Goal: Task Accomplishment & Management: Manage account settings

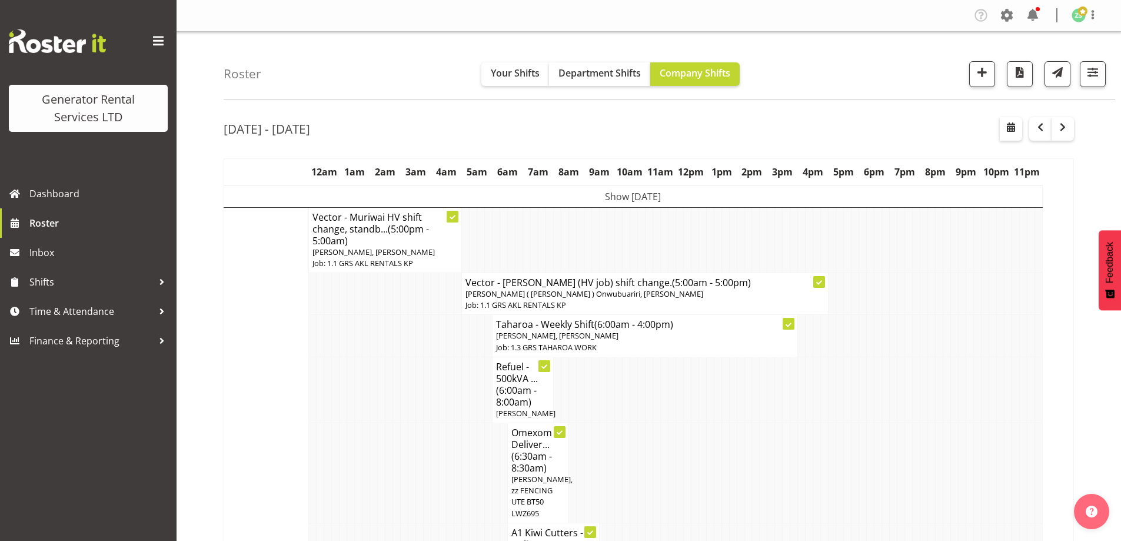
scroll to position [2119, 0]
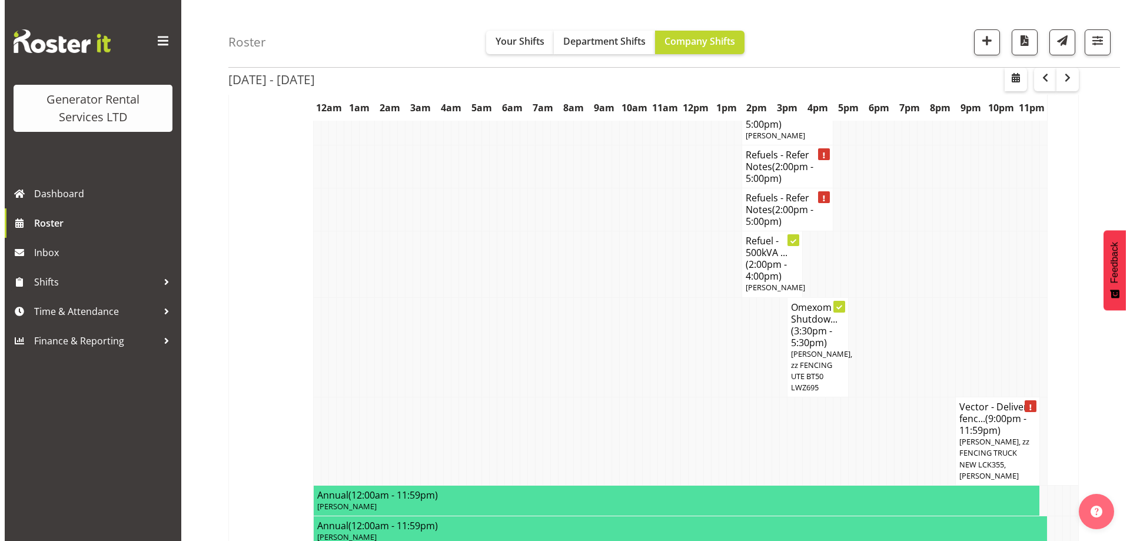
scroll to position [2472, 0]
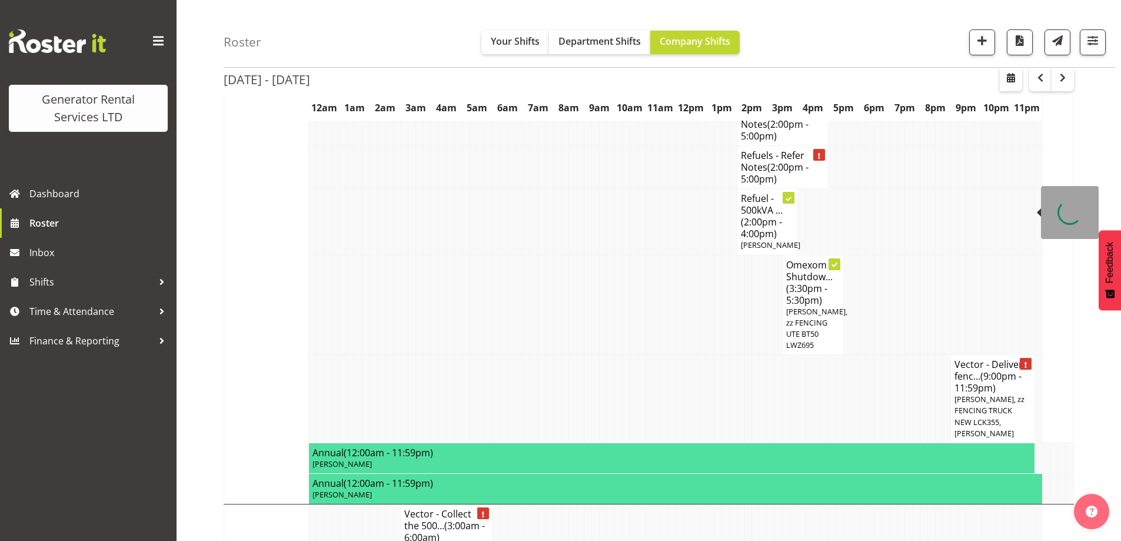
click at [965, 394] on span "[PERSON_NAME], zz FENCING TRUCK NEW LCK355, [PERSON_NAME]" at bounding box center [990, 416] width 70 height 45
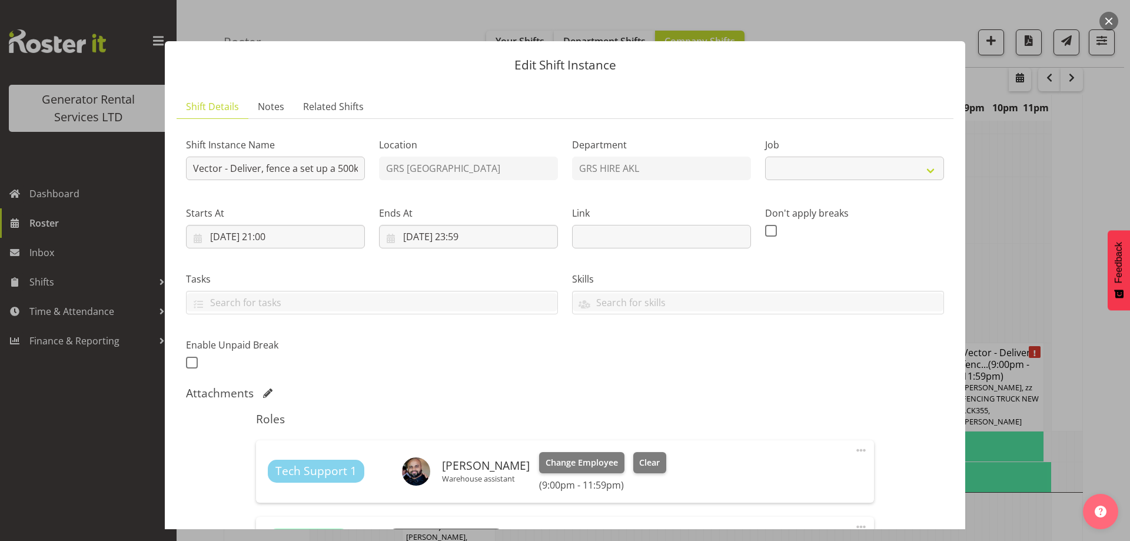
select select "9"
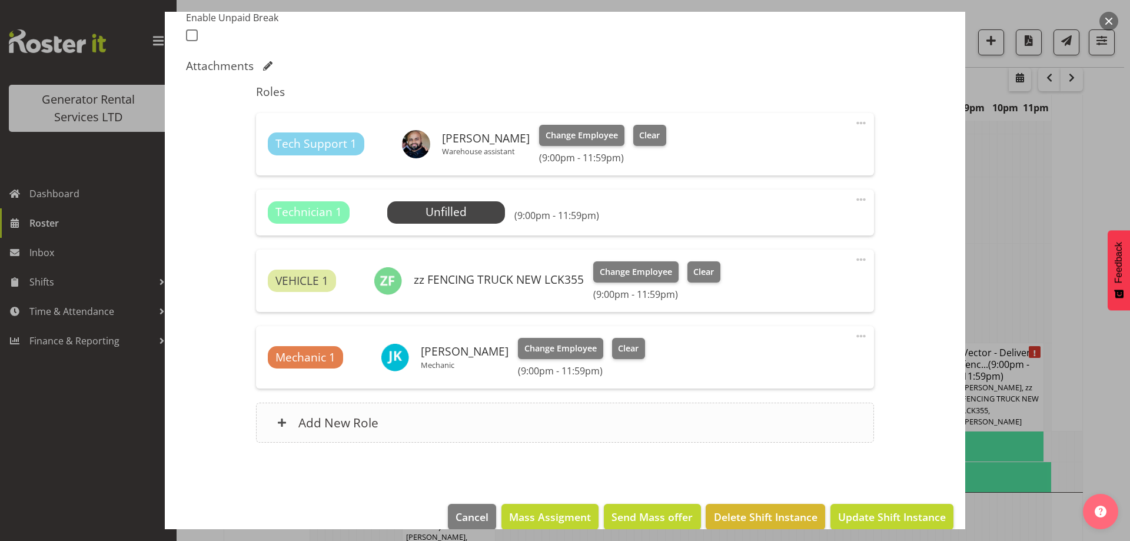
scroll to position [346, 0]
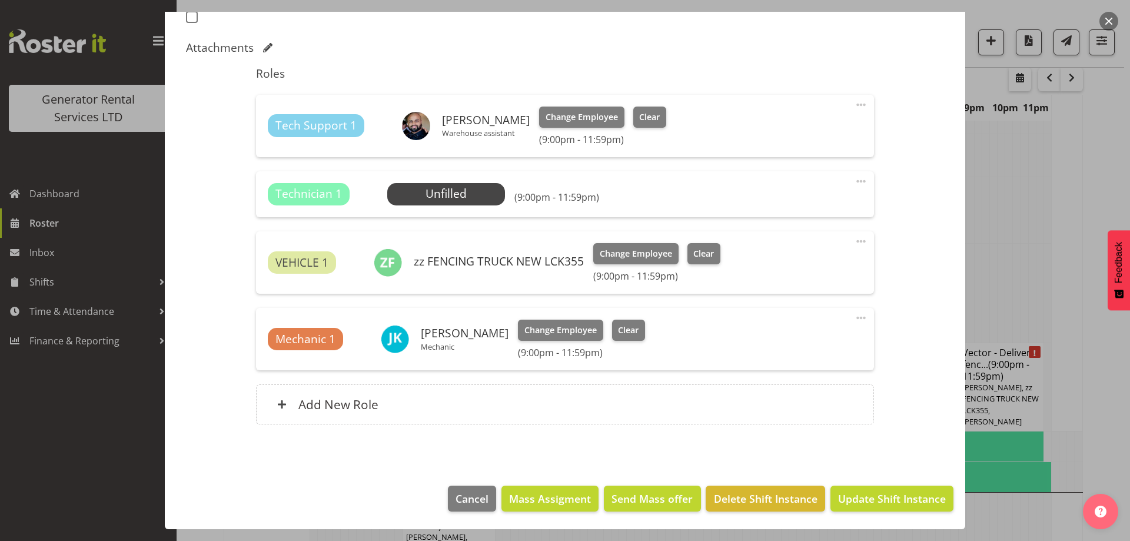
click at [854, 179] on span at bounding box center [861, 181] width 14 height 14
click at [779, 251] on link "Delete" at bounding box center [811, 249] width 113 height 21
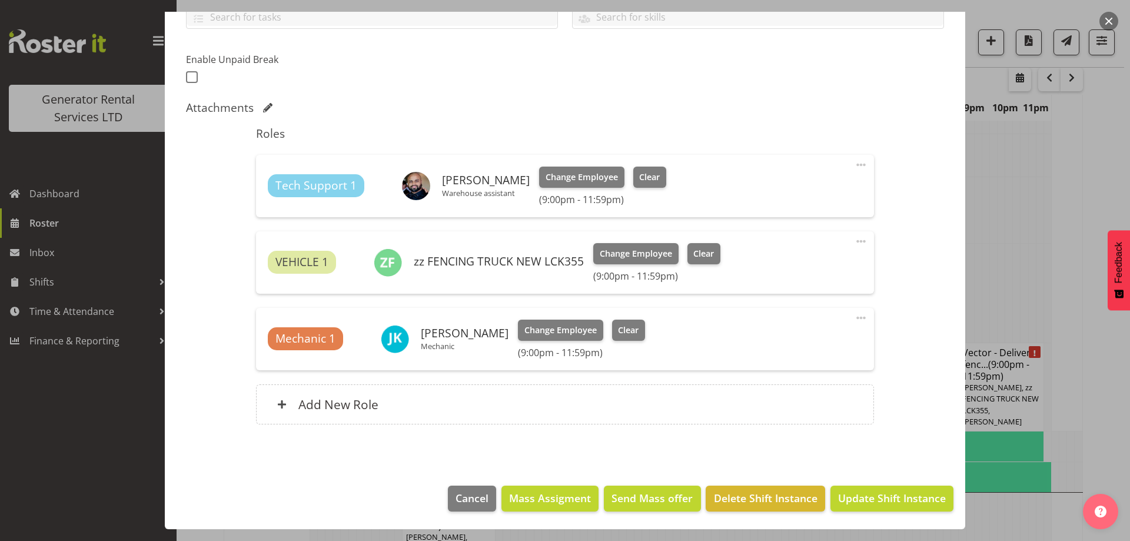
scroll to position [285, 0]
click at [601, 390] on div "Add New Role" at bounding box center [564, 404] width 617 height 40
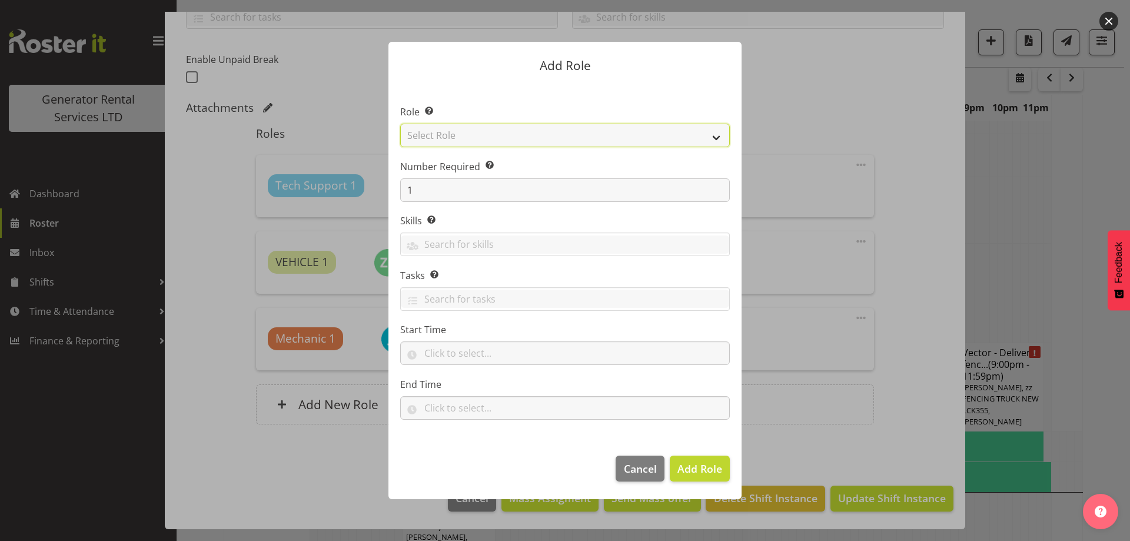
click at [552, 137] on select "Select Role Account Manager Electrician Engineering GM HSEQ manager MECH Mechan…" at bounding box center [565, 136] width 330 height 24
select select "20"
click at [400, 124] on select "Select Role Account Manager Electrician Engineering GM HSEQ manager MECH Mechan…" at bounding box center [565, 136] width 330 height 24
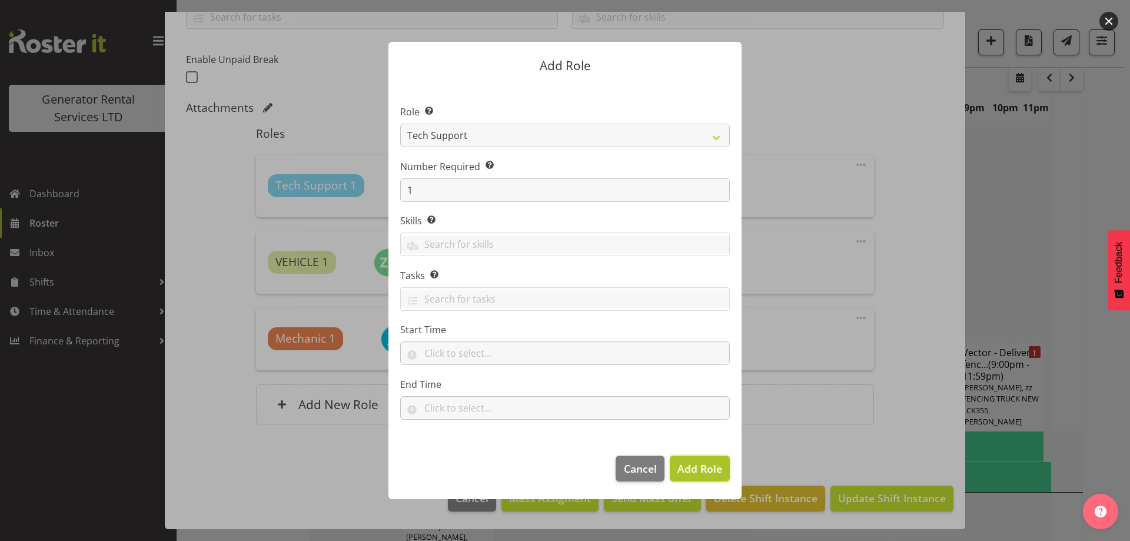
click at [705, 470] on span "Add Role" at bounding box center [700, 468] width 45 height 14
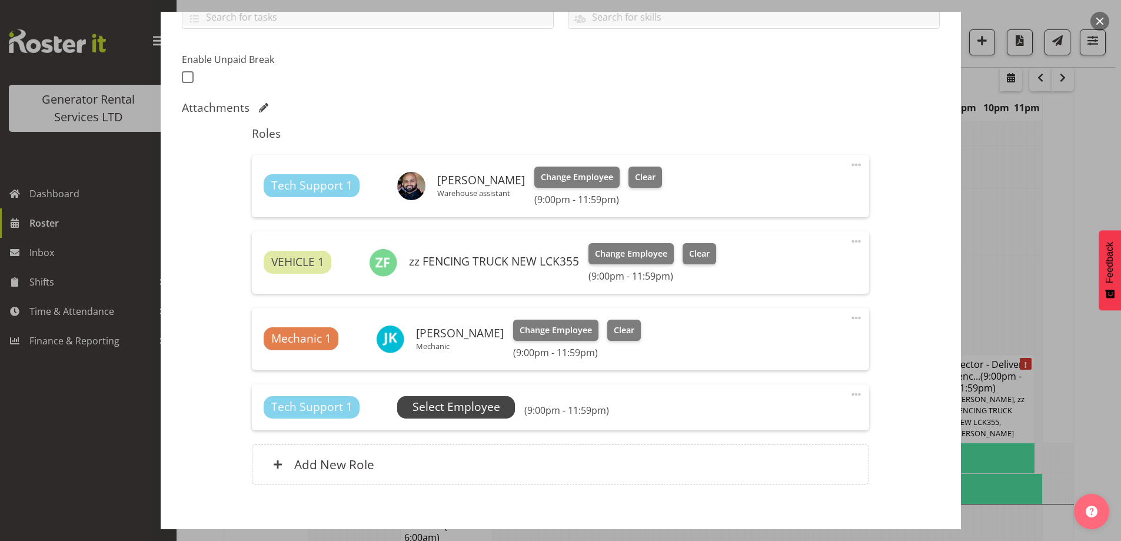
click at [458, 413] on span "Select Employee" at bounding box center [457, 407] width 88 height 17
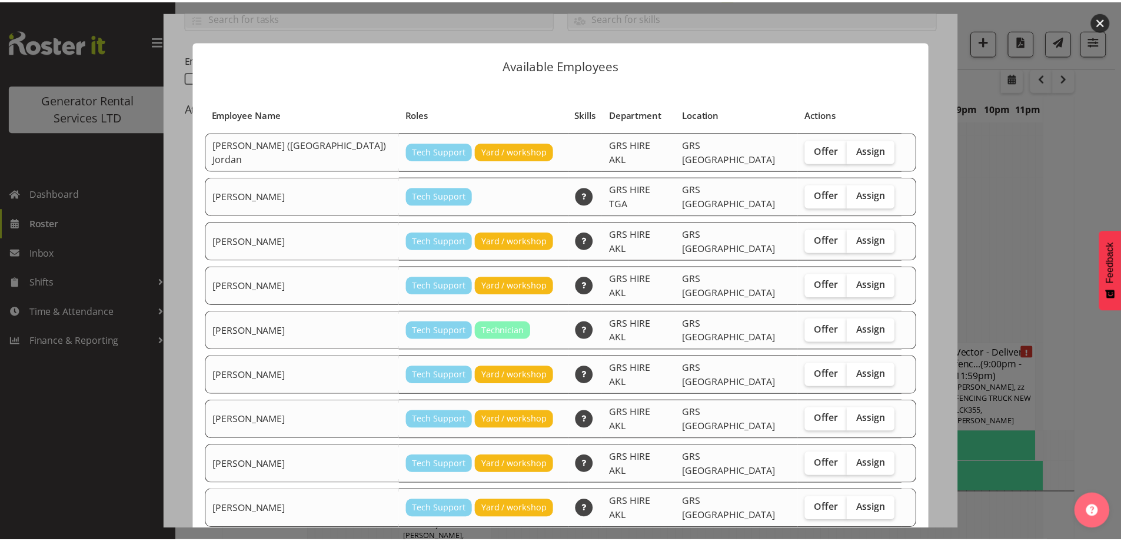
scroll to position [111, 0]
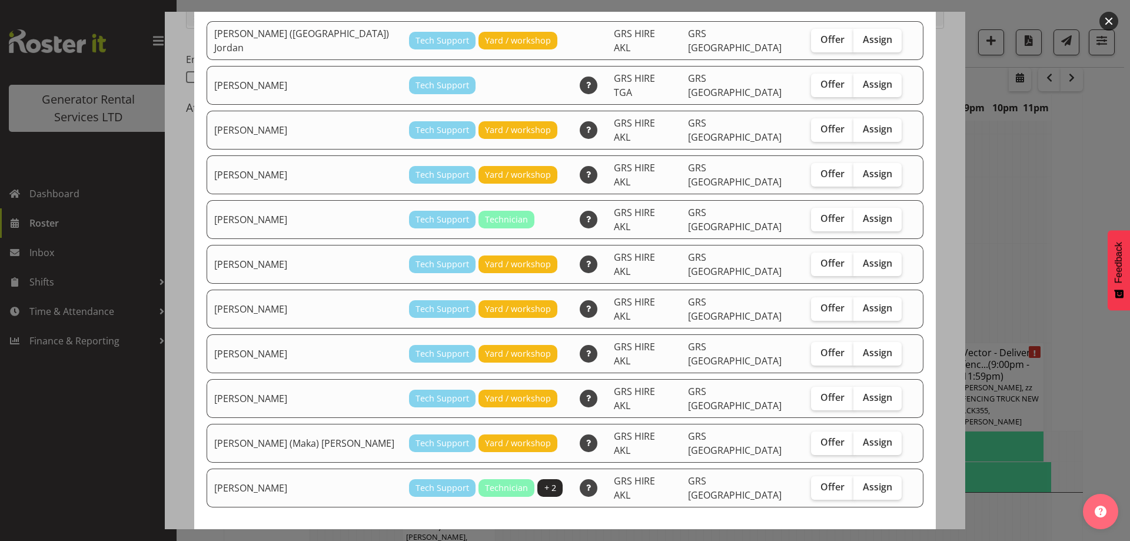
drag, startPoint x: 849, startPoint y: 121, endPoint x: 887, endPoint y: 184, distance: 74.2
click at [863, 123] on span "Assign" at bounding box center [877, 129] width 29 height 12
click at [854, 125] on input "Assign" at bounding box center [858, 129] width 8 height 8
checkbox input "true"
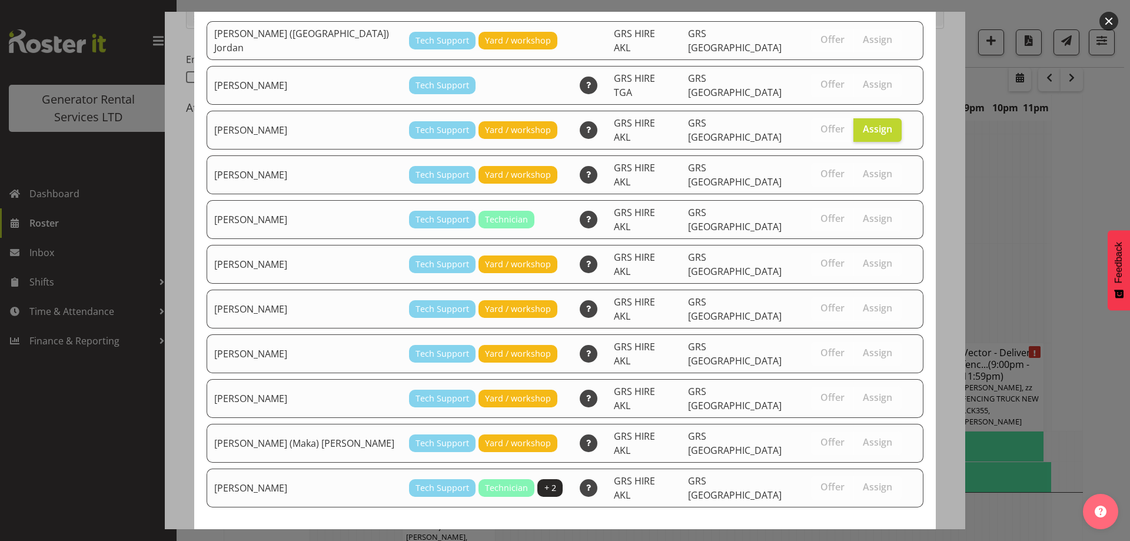
click at [846, 540] on span "Assign [PERSON_NAME]" at bounding box center [857, 550] width 119 height 14
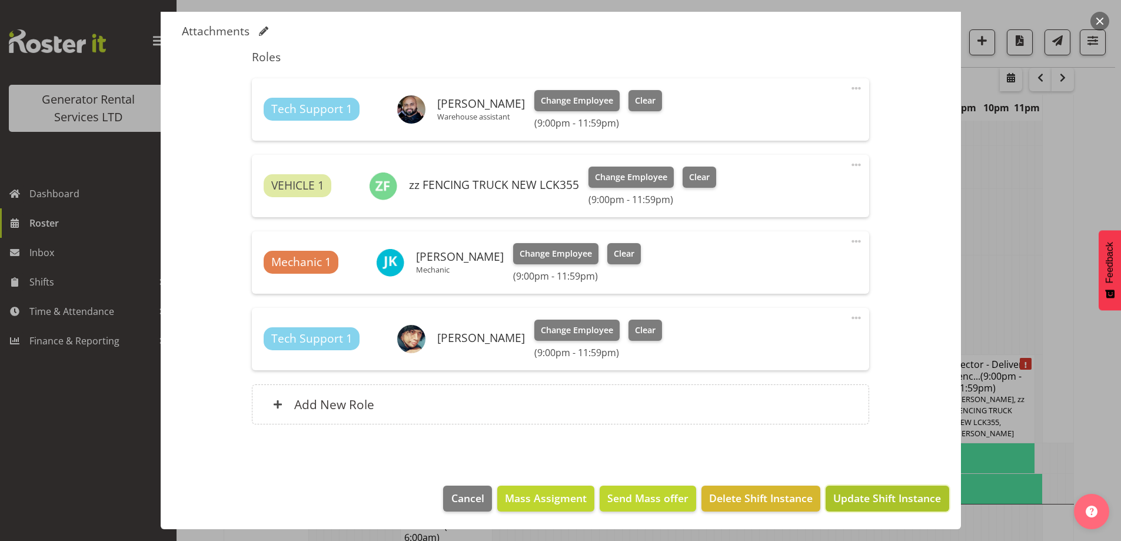
click at [891, 497] on span "Update Shift Instance" at bounding box center [887, 497] width 108 height 15
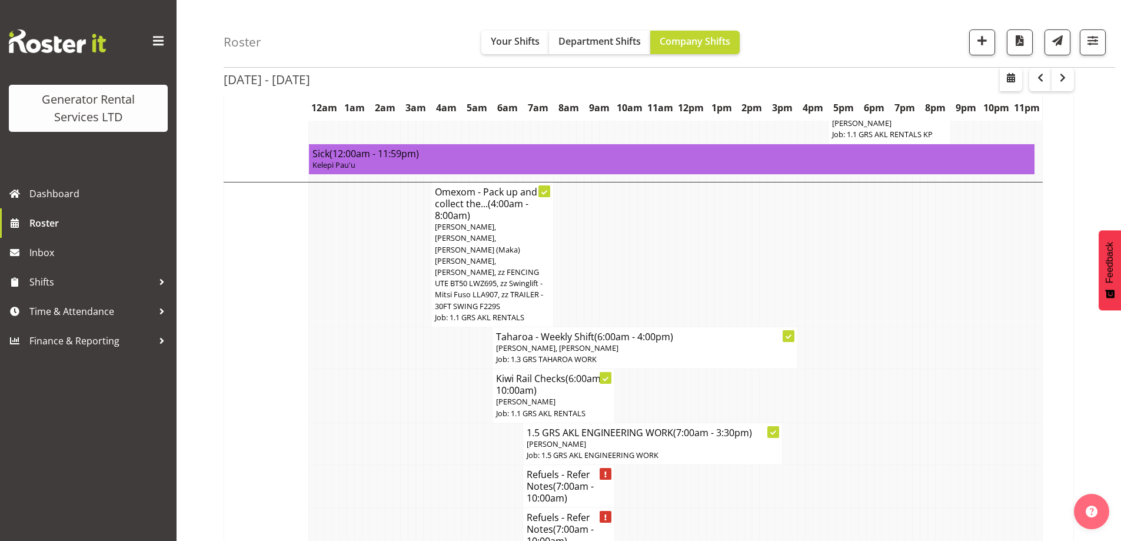
scroll to position [1392, 0]
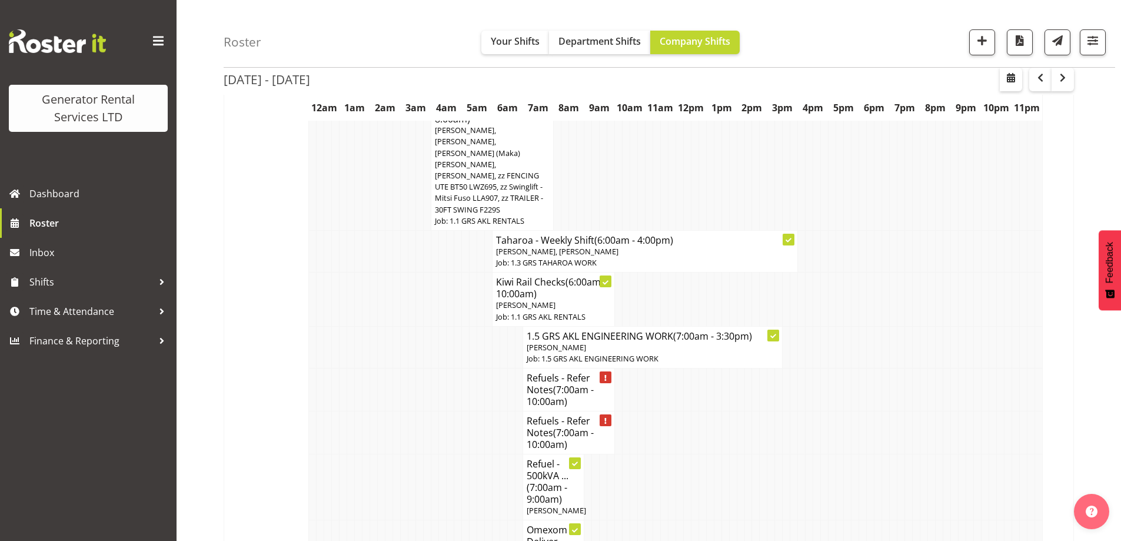
scroll to position [1451, 0]
